Goal: Find contact information: Find contact information

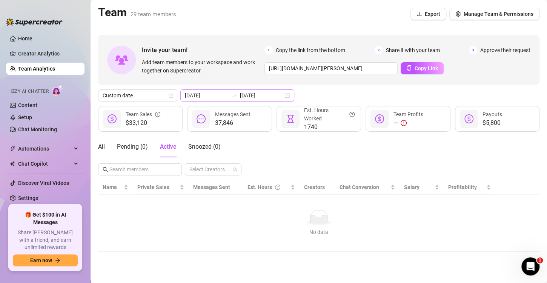
click at [280, 97] on div "[DATE] [DATE]" at bounding box center [237, 95] width 114 height 12
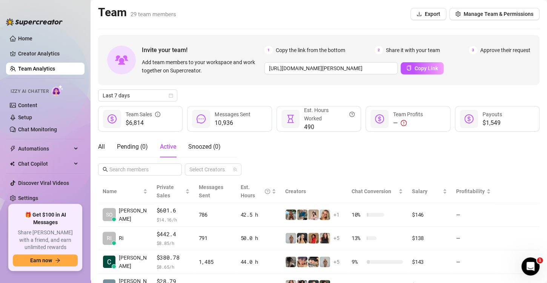
click at [178, 92] on div "Last 7 days" at bounding box center [318, 95] width 441 height 12
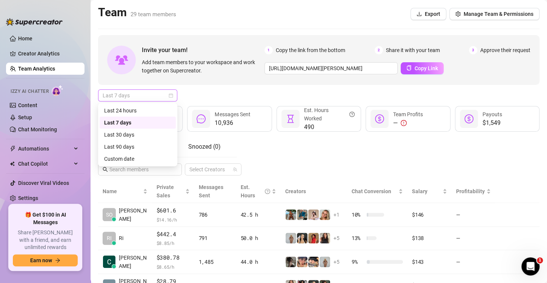
click at [173, 95] on div "Last 7 days" at bounding box center [137, 95] width 79 height 12
click at [157, 154] on div "Custom date" at bounding box center [138, 159] width 76 height 12
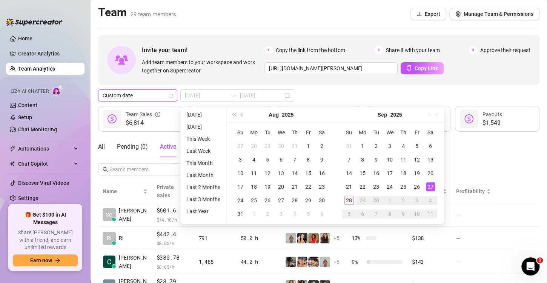
type input "2025-09-27"
type input "2025-09-28"
type input "[DATE]"
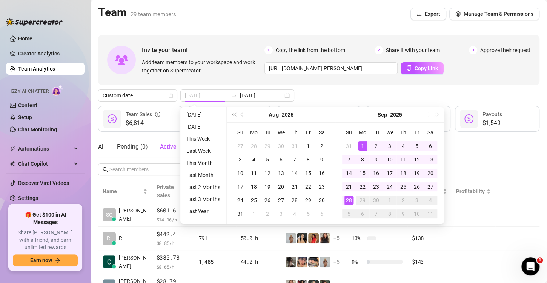
click at [359, 146] on div "1" at bounding box center [362, 145] width 9 height 9
type input "2025-09-26"
click at [418, 187] on div "26" at bounding box center [416, 186] width 9 height 9
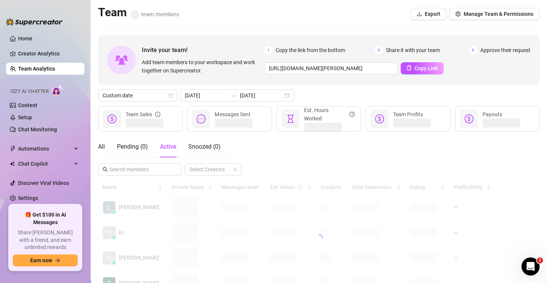
click at [357, 89] on div "Custom date 2025-09-01 2025-09-26" at bounding box center [318, 95] width 441 height 12
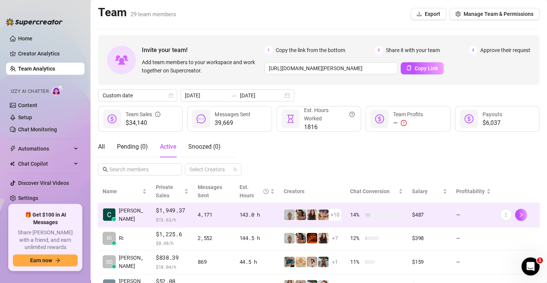
scroll to position [36, 0]
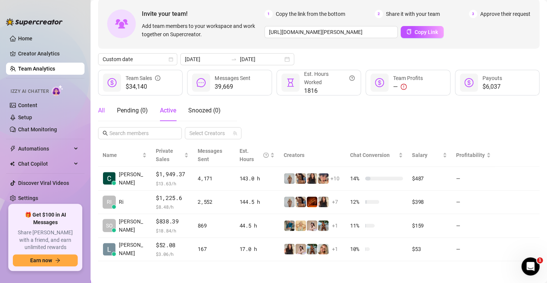
click at [99, 112] on div "All" at bounding box center [101, 110] width 7 height 9
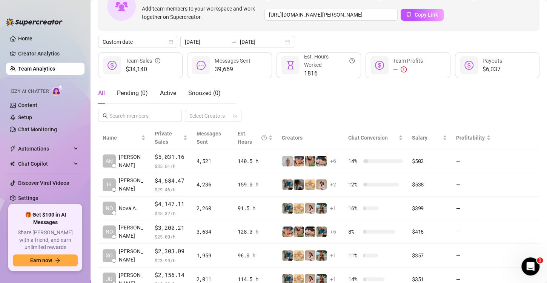
scroll to position [198, 0]
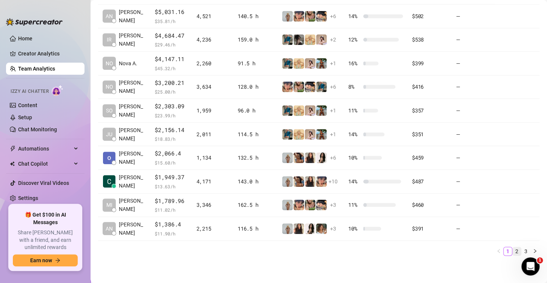
click at [513, 249] on link "2" at bounding box center [517, 251] width 8 height 8
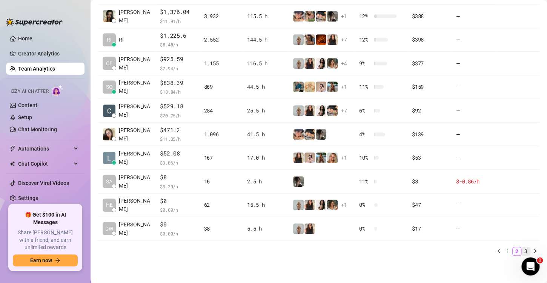
click at [522, 250] on link "3" at bounding box center [526, 251] width 8 height 8
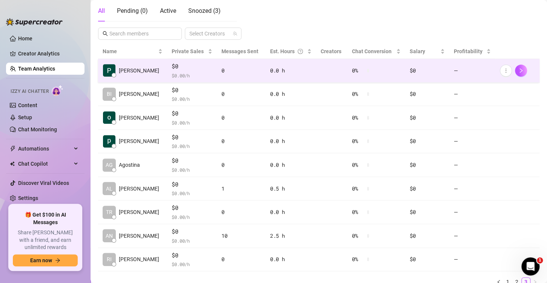
scroll to position [167, 0]
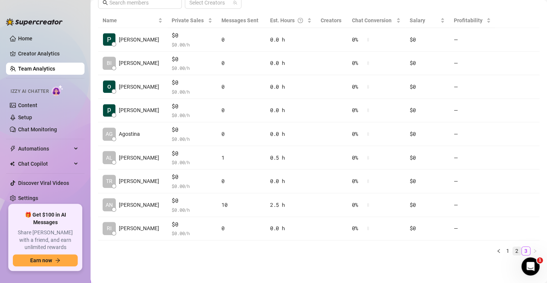
click at [513, 247] on link "2" at bounding box center [517, 251] width 8 height 8
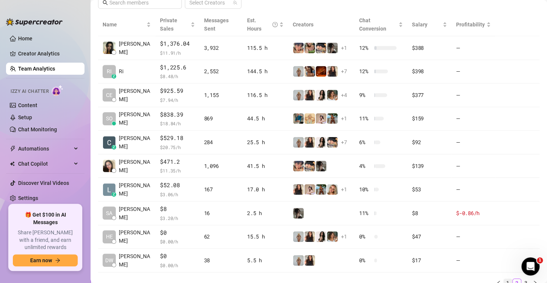
click at [504, 281] on link "1" at bounding box center [508, 283] width 8 height 8
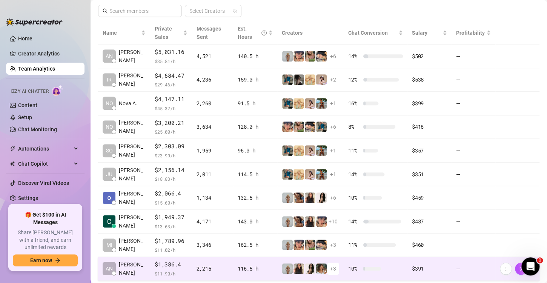
scroll to position [198, 0]
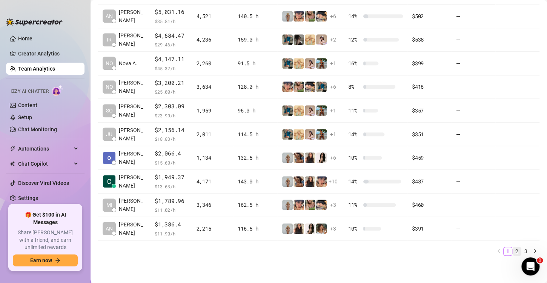
click at [513, 249] on link "2" at bounding box center [517, 251] width 8 height 8
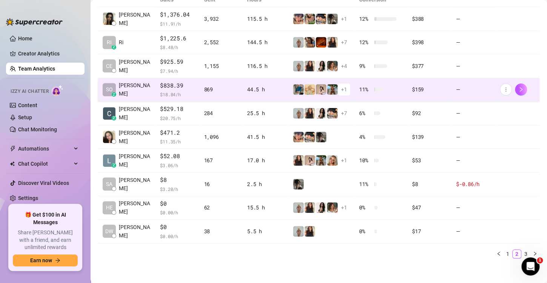
scroll to position [197, 0]
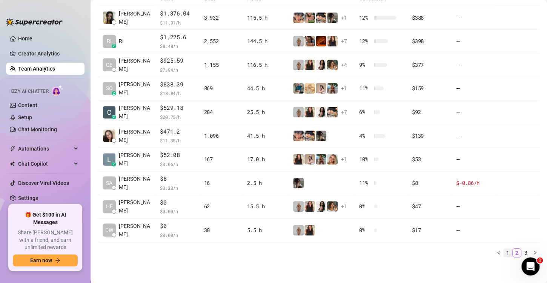
click at [504, 253] on link "1" at bounding box center [508, 253] width 8 height 8
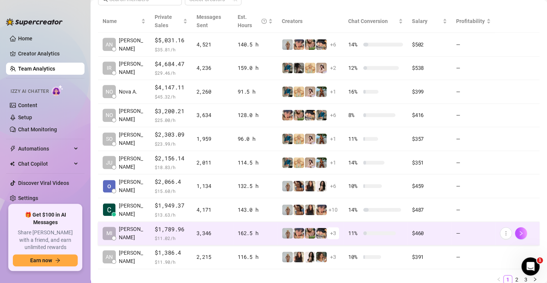
scroll to position [170, 0]
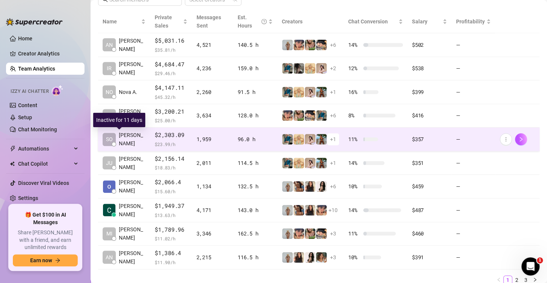
click at [126, 139] on span "[PERSON_NAME]" at bounding box center [132, 139] width 27 height 17
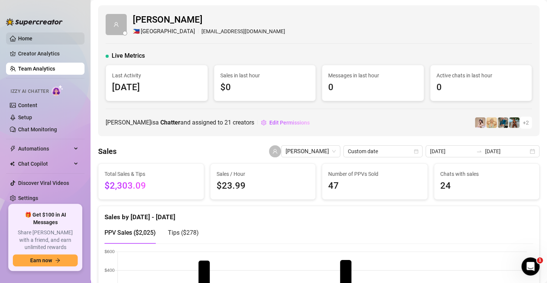
click at [32, 38] on link "Home" at bounding box center [25, 38] width 14 height 6
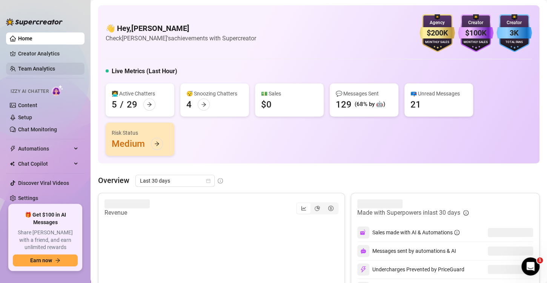
click at [48, 69] on link "Team Analytics" at bounding box center [36, 69] width 37 height 6
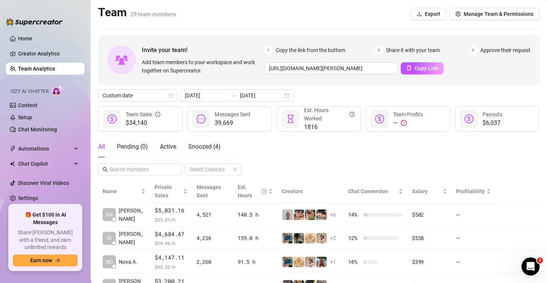
scroll to position [198, 0]
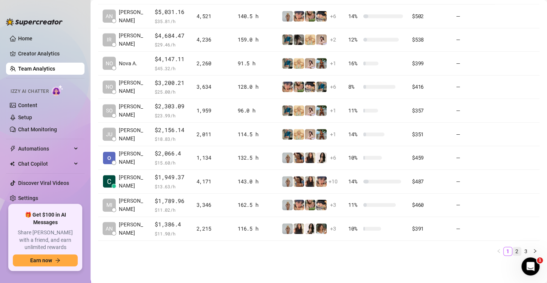
click at [513, 250] on link "2" at bounding box center [517, 251] width 8 height 8
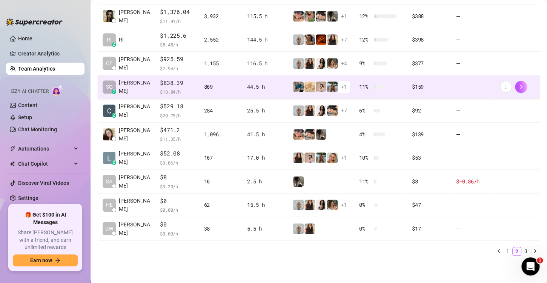
click at [142, 89] on td "SO z sofia y." at bounding box center [126, 87] width 57 height 24
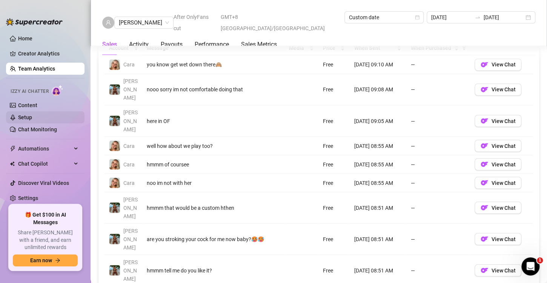
scroll to position [594, 0]
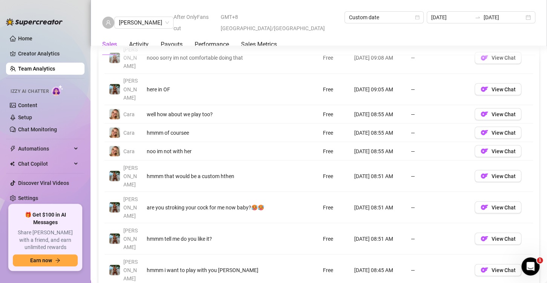
click at [55, 69] on link "Team Analytics" at bounding box center [36, 69] width 37 height 6
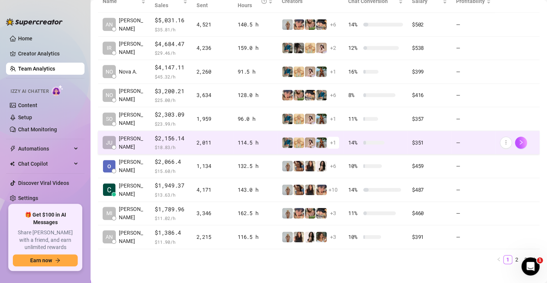
scroll to position [198, 0]
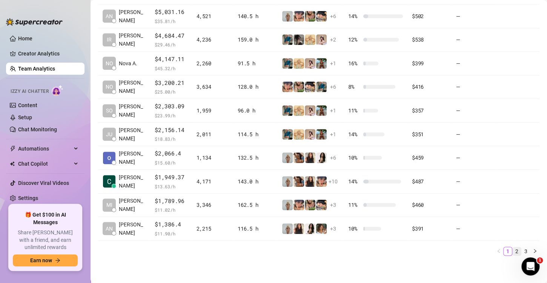
click at [513, 250] on link "2" at bounding box center [517, 251] width 8 height 8
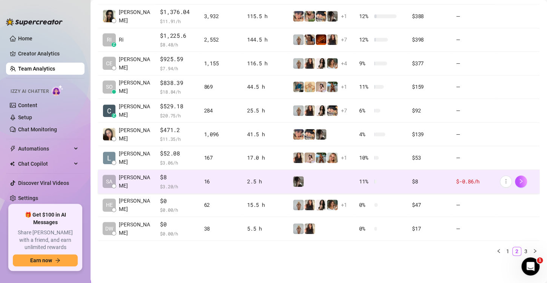
scroll to position [175, 0]
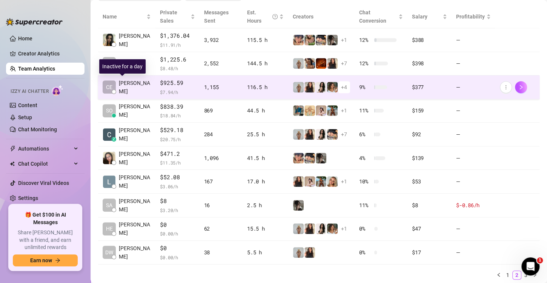
click at [135, 79] on span "Celeste M." at bounding box center [135, 87] width 32 height 17
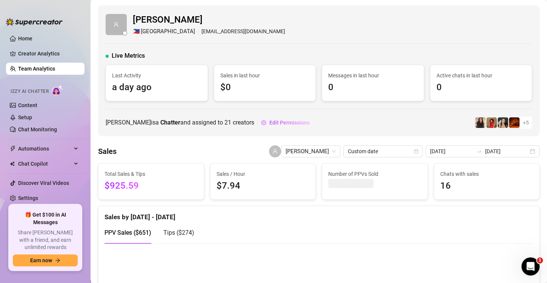
click at [240, 30] on div "Celeste Marie Guanco 🇵🇭 Manila celestemarieguanco@gmail.com" at bounding box center [319, 24] width 426 height 23
copy div "celestemarieguanco@gmail.com"
